Goal: Information Seeking & Learning: Learn about a topic

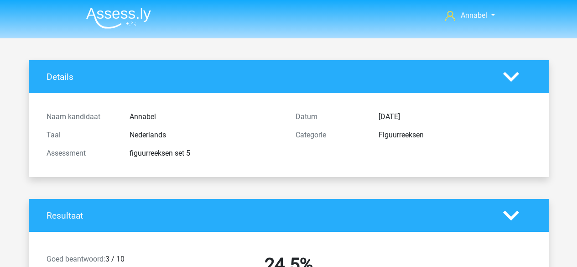
scroll to position [1827, 0]
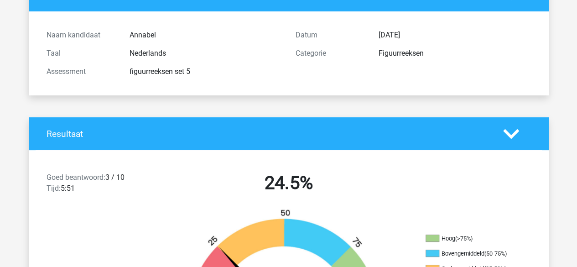
scroll to position [0, 0]
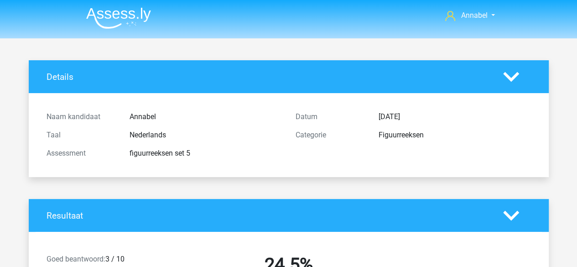
click at [129, 16] on img at bounding box center [118, 17] width 65 height 21
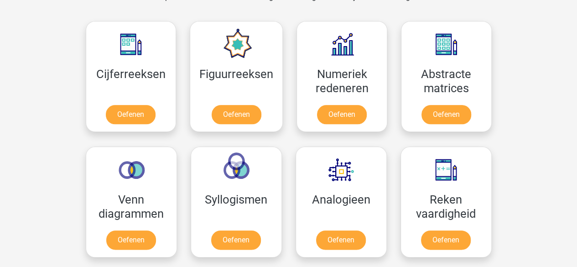
scroll to position [403, 0]
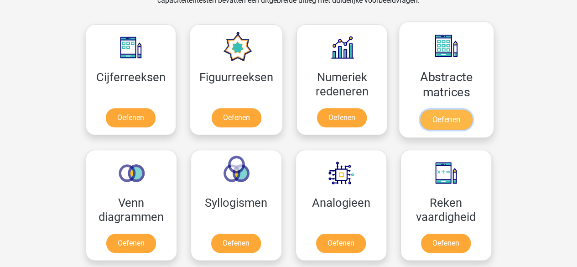
click at [451, 109] on link "Oefenen" at bounding box center [446, 119] width 52 height 20
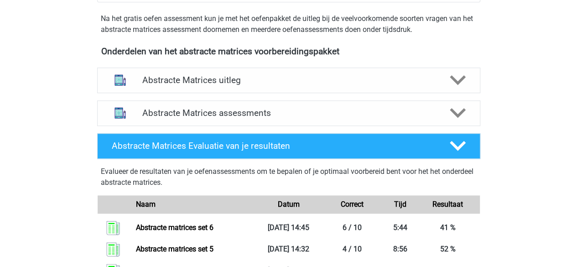
scroll to position [313, 0]
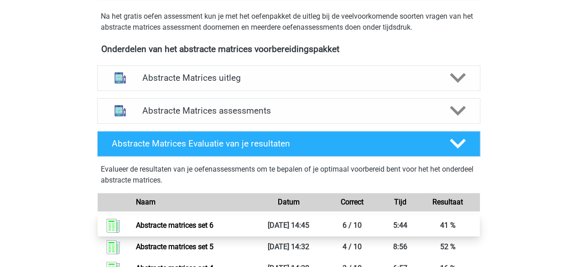
click at [213, 229] on link "Abstracte matrices set 6" at bounding box center [174, 225] width 77 height 9
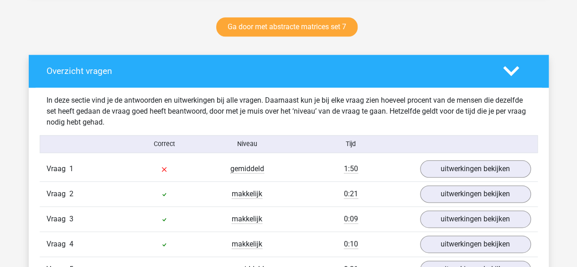
scroll to position [512, 0]
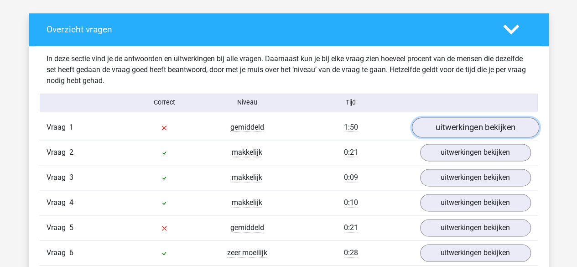
click at [435, 124] on link "uitwerkingen bekijken" at bounding box center [474, 127] width 127 height 20
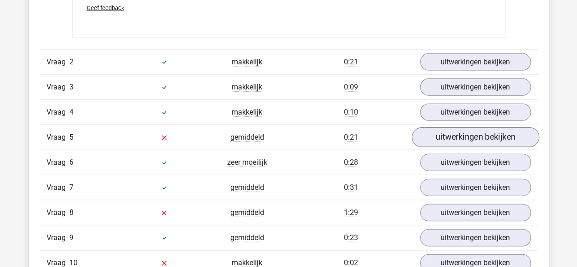
scroll to position [1000, 0]
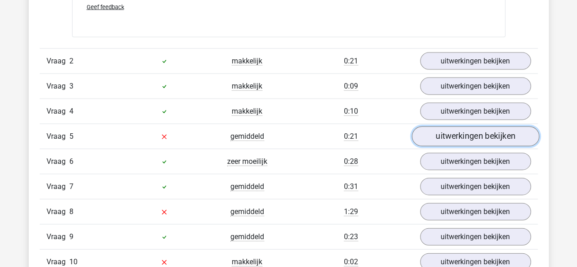
click at [444, 135] on link "uitwerkingen bekijken" at bounding box center [474, 136] width 127 height 20
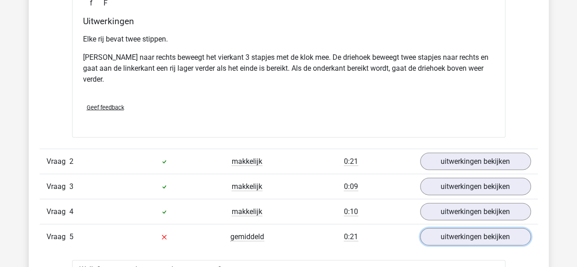
scroll to position [898, 0]
